Goal: Task Accomplishment & Management: Use online tool/utility

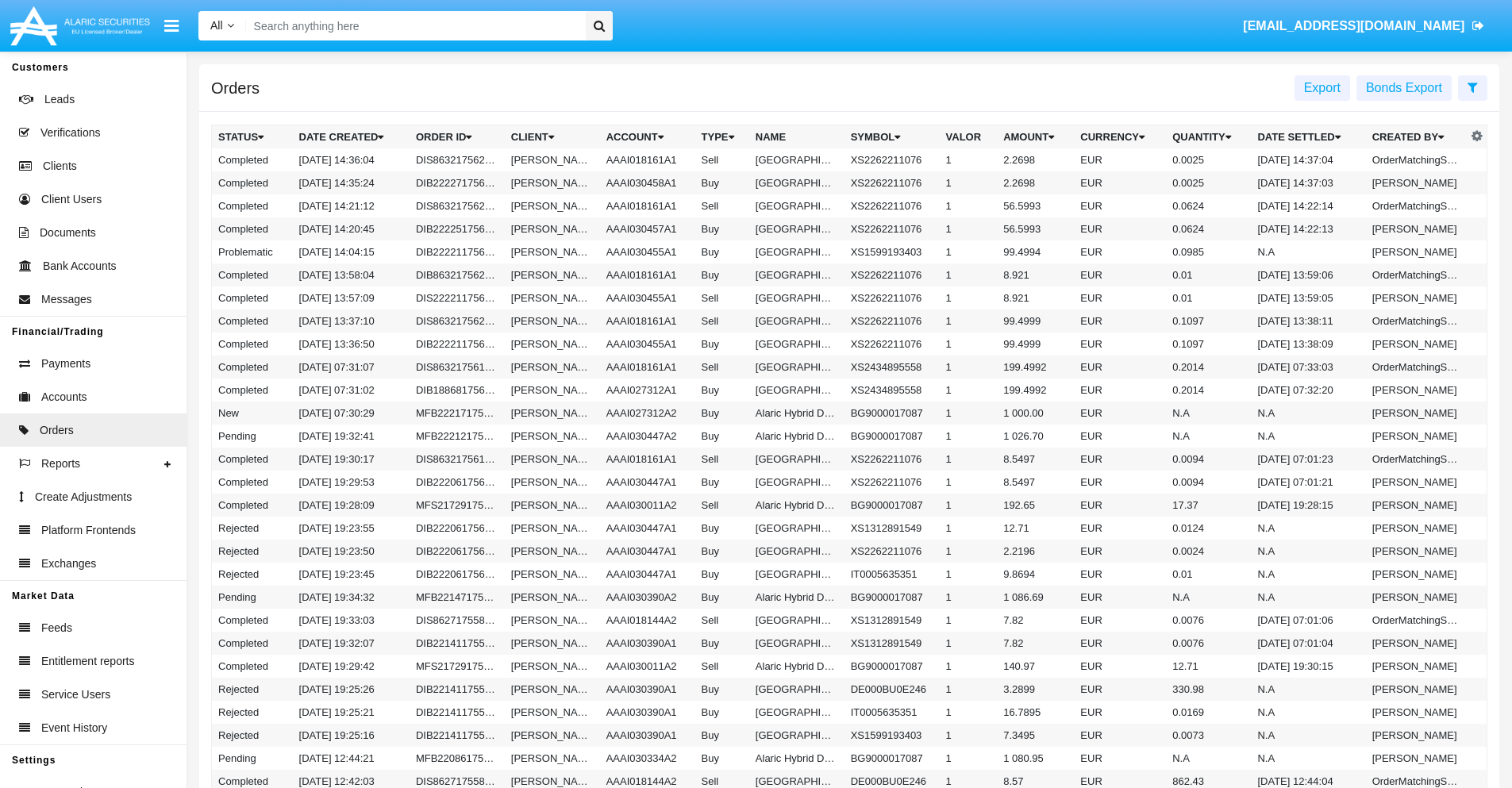
click at [1322, 88] on span "Export" at bounding box center [1322, 88] width 37 height 14
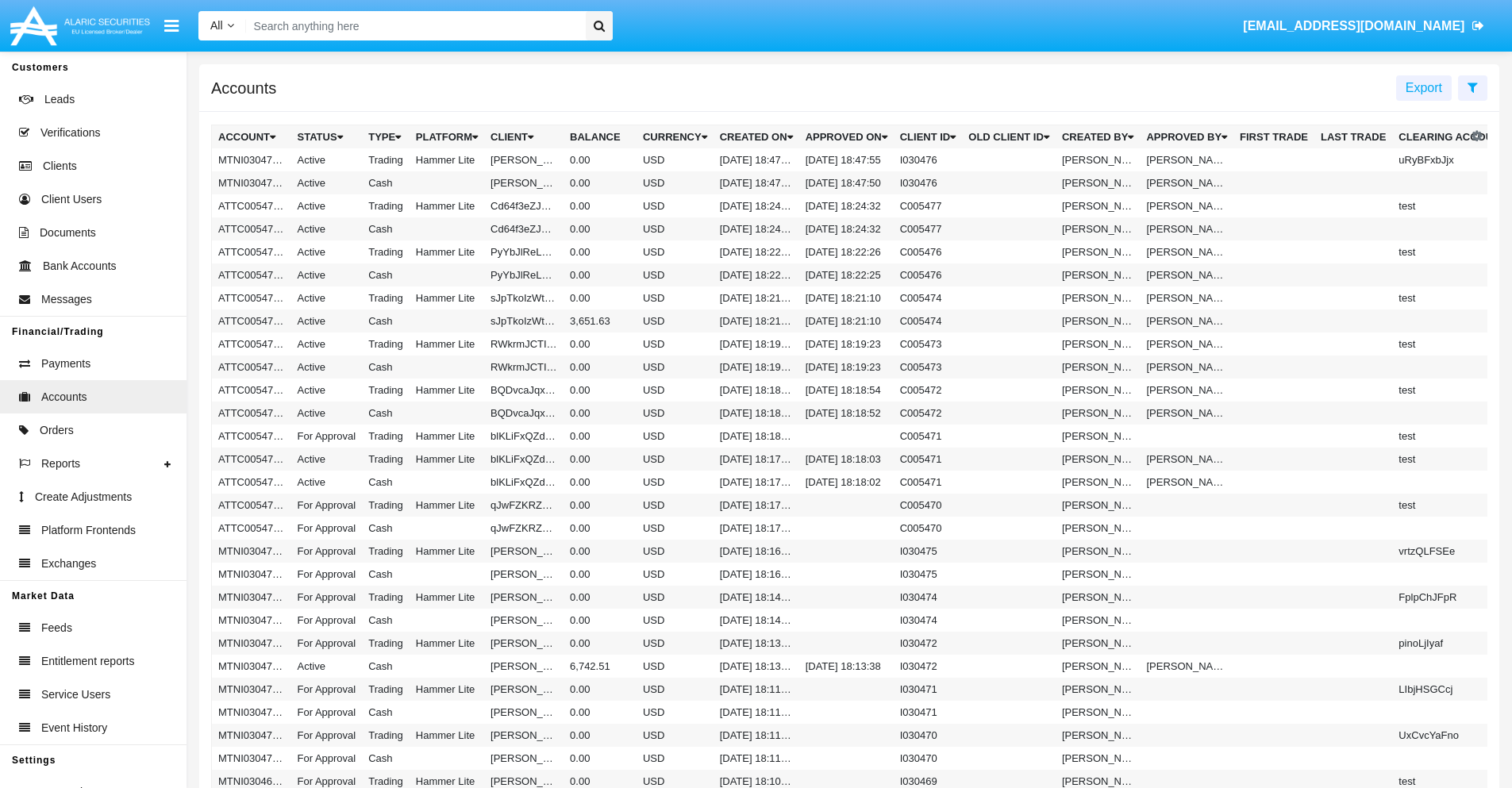
click at [1424, 88] on span "Export" at bounding box center [1424, 88] width 37 height 14
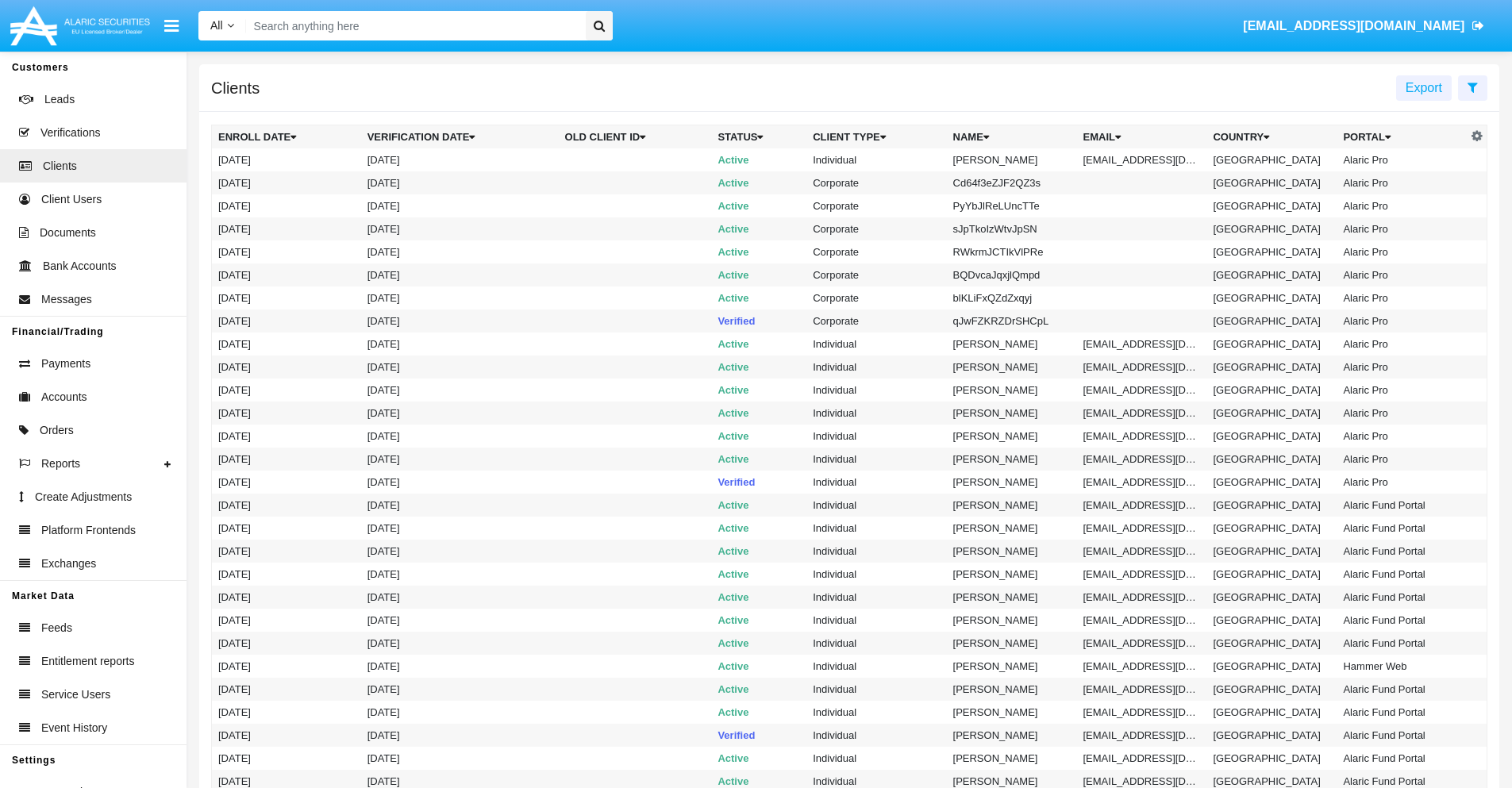
click at [1424, 88] on span "Export" at bounding box center [1424, 88] width 37 height 14
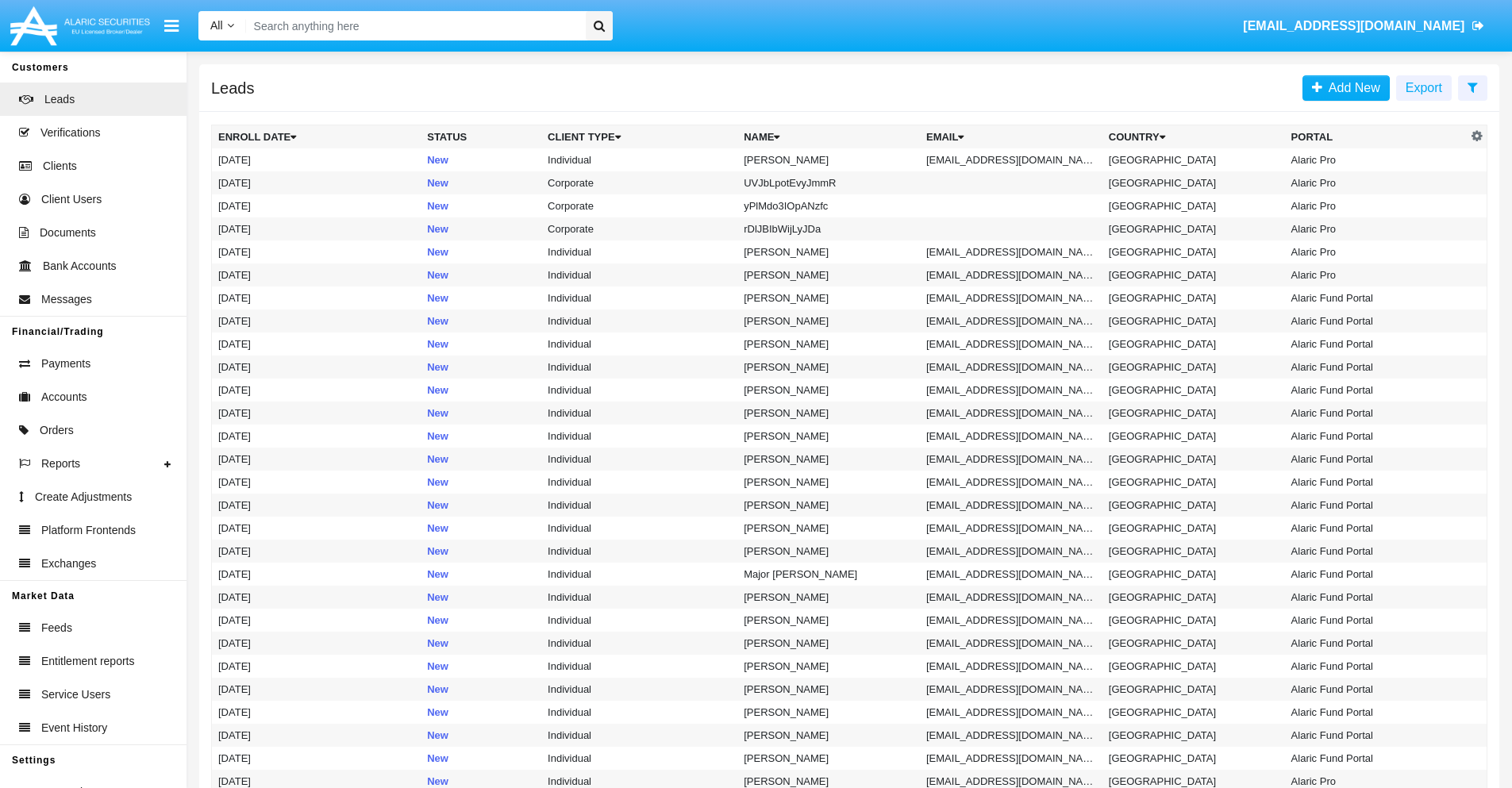
click at [1424, 88] on span "Export" at bounding box center [1424, 88] width 37 height 14
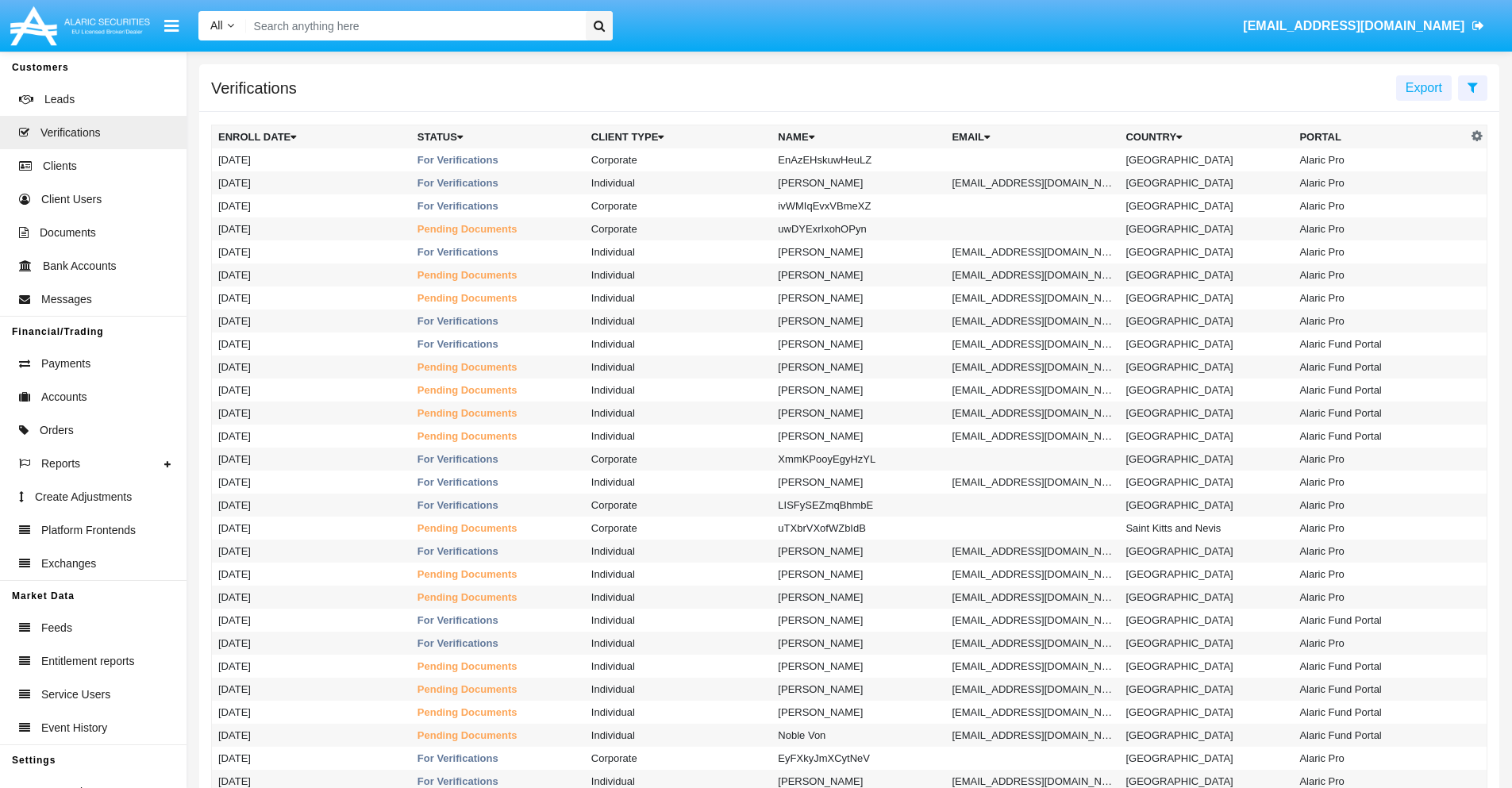
click at [1424, 88] on span "Export" at bounding box center [1424, 88] width 37 height 14
